Goal: Task Accomplishment & Management: Complete application form

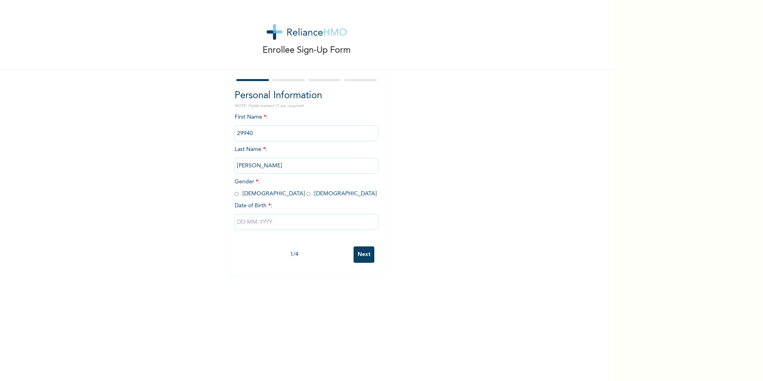
click at [235, 196] on input "radio" at bounding box center [237, 194] width 4 height 8
radio input "true"
click at [239, 222] on input "text" at bounding box center [307, 222] width 144 height 16
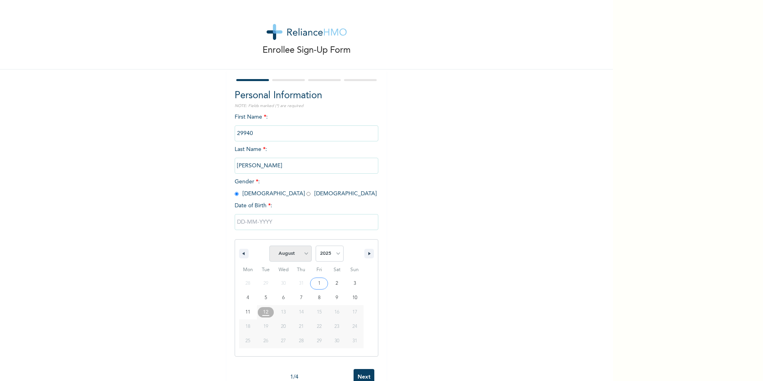
click at [303, 258] on select "January February March April May June July August September October November De…" at bounding box center [290, 253] width 42 height 16
select select "3"
click at [269, 246] on select "January February March April May June July August September October November De…" at bounding box center [290, 253] width 42 height 16
type input "[DATE]"
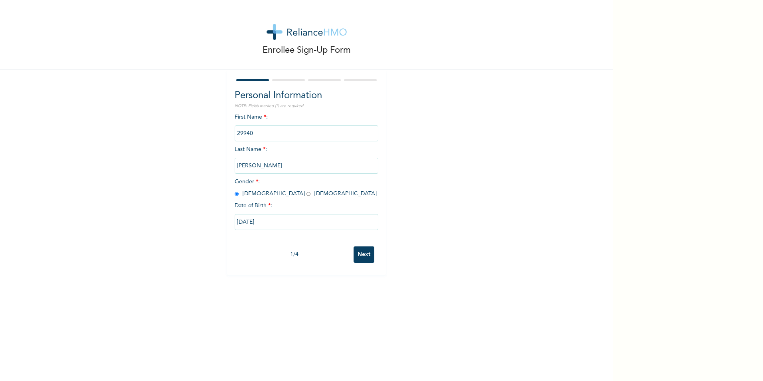
click at [267, 223] on input "[DATE]" at bounding box center [307, 222] width 144 height 16
select select "3"
click at [334, 251] on select "2025 2024 2023 2022 2021 2020 2019 2018 2017 2016 2015 2014 2013 2012 2011 2010…" at bounding box center [330, 253] width 28 height 16
select select "1997"
click at [316, 246] on select "2025 2024 2023 2022 2021 2020 2019 2018 2017 2016 2015 2014 2013 2012 2011 2010…" at bounding box center [330, 253] width 28 height 16
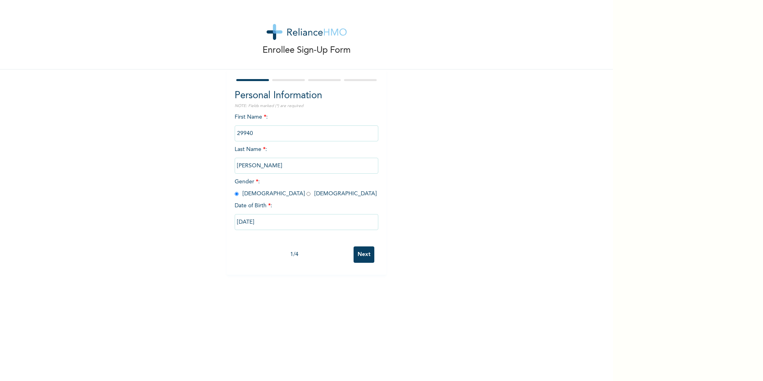
click at [269, 222] on input "[DATE]" at bounding box center [307, 222] width 144 height 16
select select "3"
click at [336, 252] on select "2025 2024 2023 2022 2021 2020 2019 2018 2017 2016 2015 2014 2013 2012 2011 2010…" at bounding box center [330, 253] width 28 height 16
select select "1997"
click at [316, 246] on select "2025 2024 2023 2022 2021 2020 2019 2018 2017 2016 2015 2014 2013 2012 2011 2010…" at bounding box center [330, 253] width 28 height 16
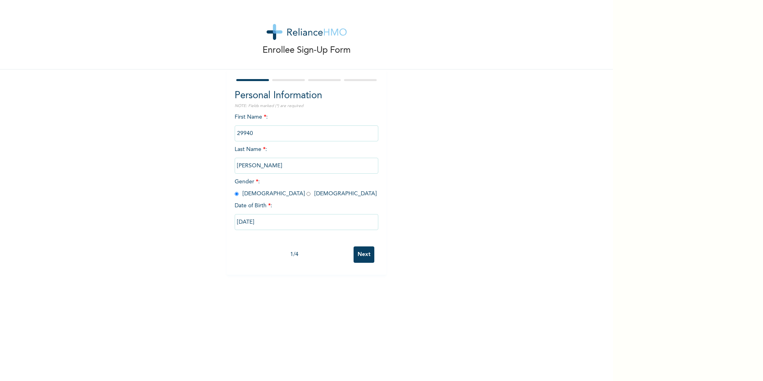
type input "[DATE]"
click at [279, 225] on input "[DATE]" at bounding box center [307, 222] width 144 height 16
select select "3"
select select "1997"
click at [400, 266] on div "Enrollee Sign-Up Form Personal Information NOTE: Fields marked (*) are required…" at bounding box center [306, 137] width 613 height 275
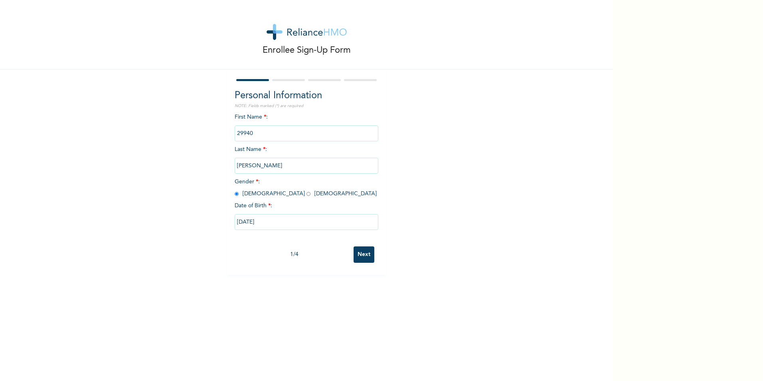
click at [362, 253] on input "Next" at bounding box center [364, 254] width 21 height 16
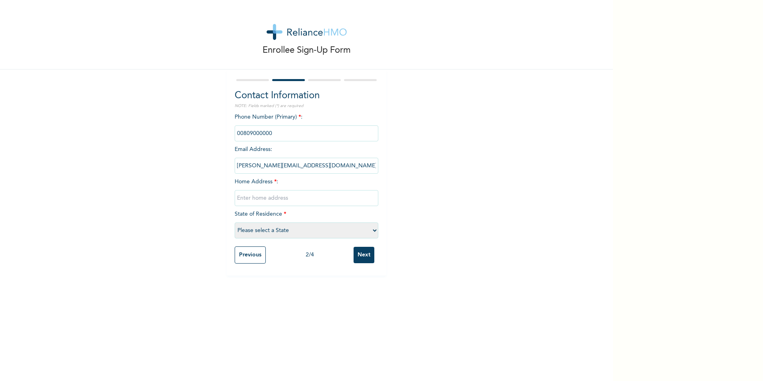
click at [281, 135] on input "phone" at bounding box center [307, 133] width 144 height 16
click at [241, 133] on input "phone" at bounding box center [307, 133] width 144 height 16
click at [240, 130] on input "phone" at bounding box center [307, 133] width 144 height 16
click at [241, 133] on input "phone" at bounding box center [307, 133] width 144 height 16
drag, startPoint x: 272, startPoint y: 135, endPoint x: 208, endPoint y: 123, distance: 65.4
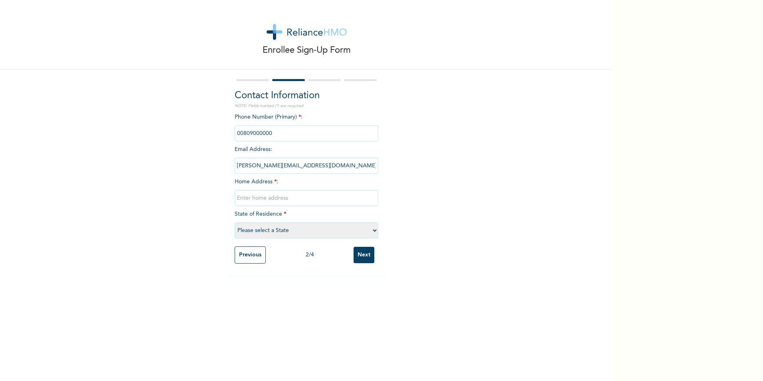
click at [208, 123] on div "Enrollee Sign-Up Form Contact Information NOTE: Fields marked (*) are required …" at bounding box center [306, 137] width 613 height 275
click at [313, 120] on div "Phone Number (Primary) * : Email Address : [EMAIL_ADDRESS][DOMAIN_NAME] Home Ad…" at bounding box center [307, 177] width 144 height 129
click at [286, 134] on input "phone" at bounding box center [307, 133] width 144 height 16
click at [247, 198] on input "text" at bounding box center [307, 198] width 144 height 16
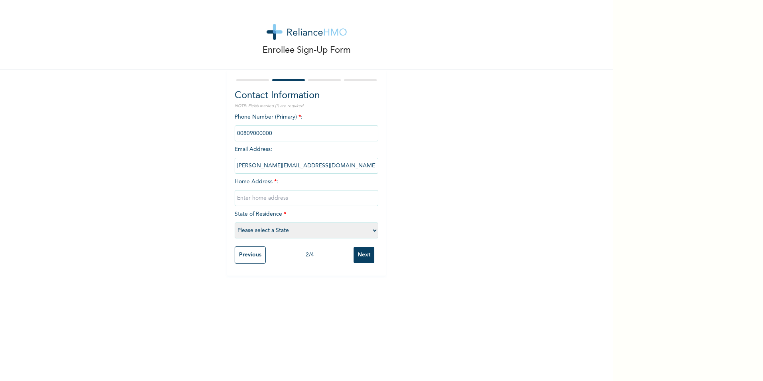
type input "n"
type input "No 10 unity lane, off [PERSON_NAME] egbeda [GEOGRAPHIC_DATA]"
click at [255, 230] on select "Please select a State [PERSON_NAME] (FCT) [PERSON_NAME] Ibom [GEOGRAPHIC_DATA] …" at bounding box center [307, 230] width 144 height 16
select select "25"
click at [235, 222] on select "Please select a State [PERSON_NAME] (FCT) [PERSON_NAME] Ibom [GEOGRAPHIC_DATA] …" at bounding box center [307, 230] width 144 height 16
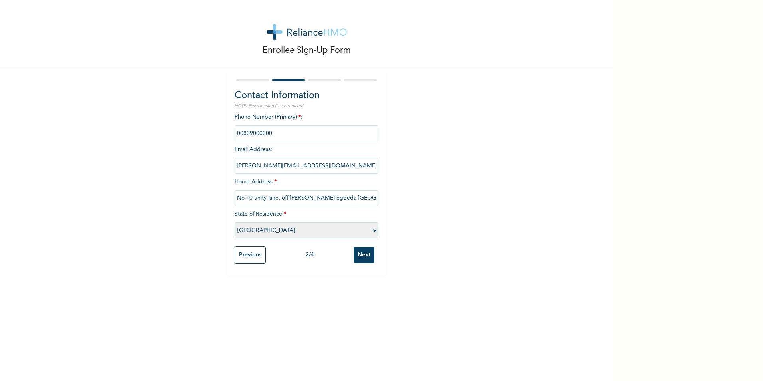
click at [270, 132] on input "phone" at bounding box center [307, 133] width 144 height 16
click at [276, 136] on input "phone" at bounding box center [307, 133] width 144 height 16
click at [277, 136] on input "phone" at bounding box center [307, 133] width 144 height 16
click at [276, 131] on input "phone" at bounding box center [307, 133] width 144 height 16
drag, startPoint x: 275, startPoint y: 133, endPoint x: 224, endPoint y: 130, distance: 51.2
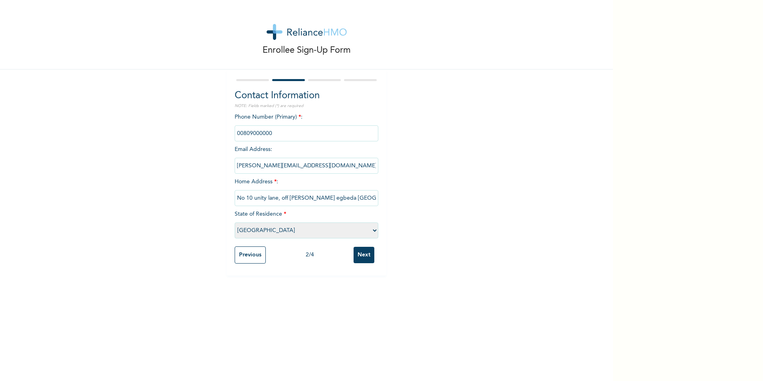
click at [223, 130] on div "Enrollee Sign-Up Form Contact Information NOTE: Fields marked (*) are required …" at bounding box center [306, 137] width 613 height 275
click at [363, 255] on input "Next" at bounding box center [364, 255] width 21 height 16
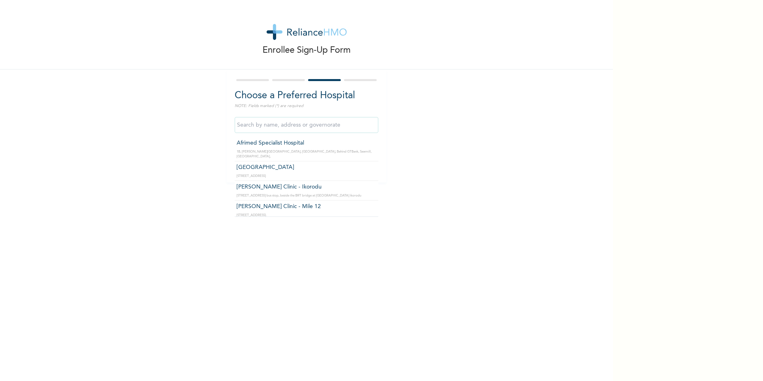
click at [285, 123] on input "text" at bounding box center [307, 125] width 144 height 16
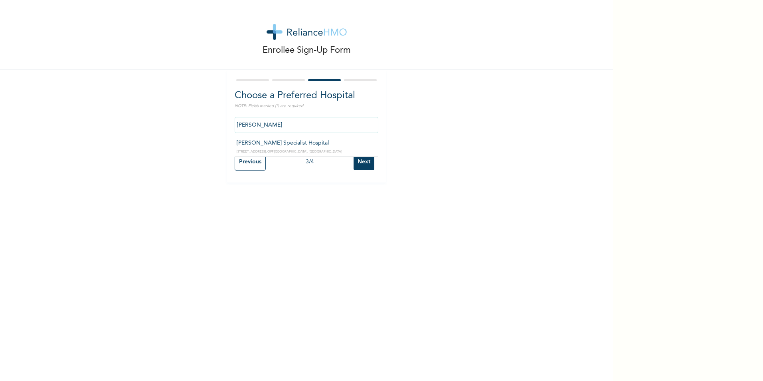
type input "[PERSON_NAME] Specialist Hospital"
click at [302, 125] on input "[PERSON_NAME] Specialist Hospital" at bounding box center [307, 125] width 144 height 16
drag, startPoint x: 320, startPoint y: 202, endPoint x: 318, endPoint y: 187, distance: 15.4
click at [321, 202] on div "Enrollee Sign-Up Form Choose a Preferred Hospital NOTE: Fields marked (*) are r…" at bounding box center [306, 190] width 613 height 381
click at [360, 164] on input "Next" at bounding box center [364, 162] width 21 height 16
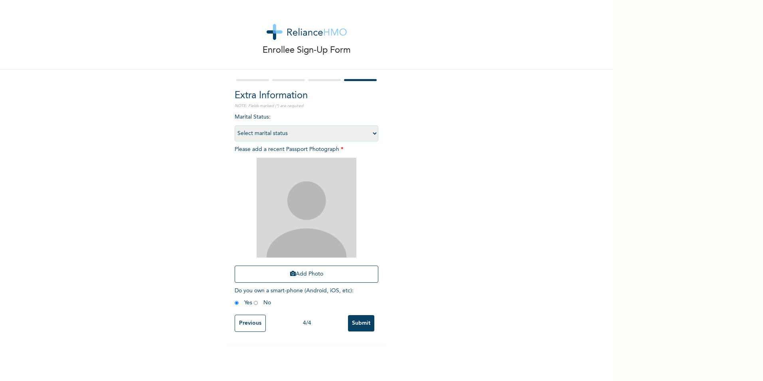
click at [266, 132] on select "Select marital status [DEMOGRAPHIC_DATA] Married [DEMOGRAPHIC_DATA] Widow/[DEMO…" at bounding box center [307, 133] width 144 height 16
select select "1"
click at [235, 125] on select "Select marital status [DEMOGRAPHIC_DATA] Married [DEMOGRAPHIC_DATA] Widow/[DEMO…" at bounding box center [307, 133] width 144 height 16
click at [305, 277] on button "Add Photo" at bounding box center [307, 273] width 144 height 17
click at [301, 277] on button "Add Photo" at bounding box center [307, 273] width 144 height 17
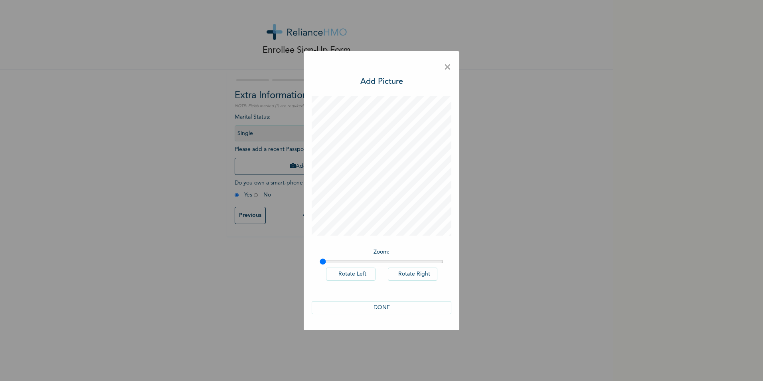
click at [398, 310] on button "DONE" at bounding box center [382, 307] width 140 height 13
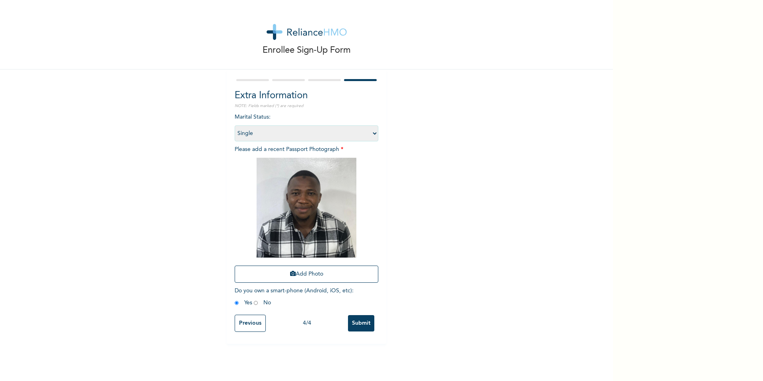
click at [356, 323] on input "Submit" at bounding box center [361, 323] width 26 height 16
